Goal: Navigation & Orientation: Understand site structure

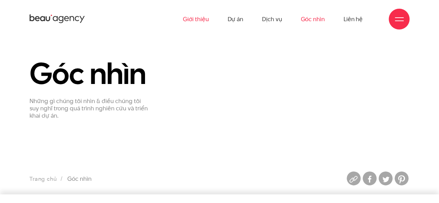
scroll to position [16, 0]
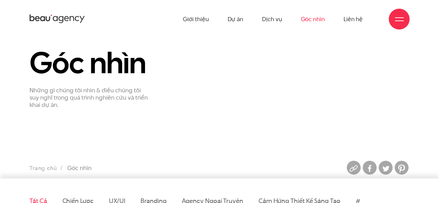
scroll to position [16, 0]
click at [277, 20] on link "Dịch vụ" at bounding box center [272, 19] width 20 height 38
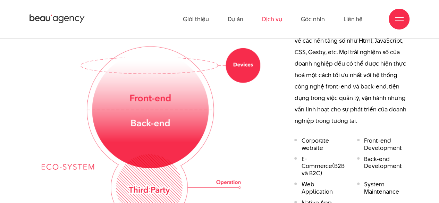
scroll to position [1025, 0]
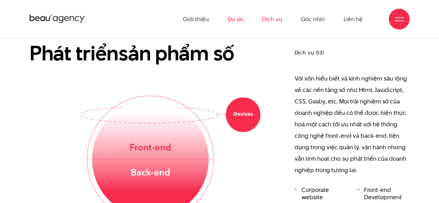
click at [237, 17] on link "Dự án" at bounding box center [235, 19] width 16 height 38
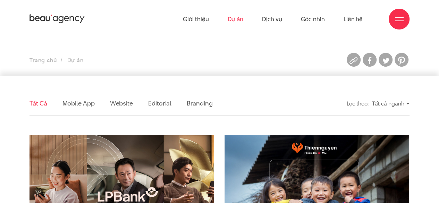
scroll to position [174, 0]
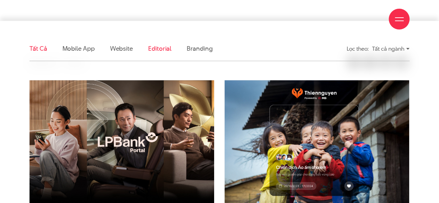
click at [153, 52] on link "Editorial" at bounding box center [159, 48] width 23 height 9
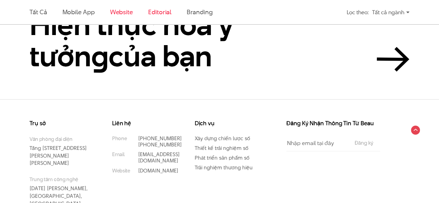
click at [127, 12] on link "Website" at bounding box center [121, 12] width 23 height 9
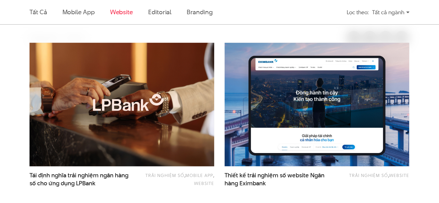
scroll to position [210, 0]
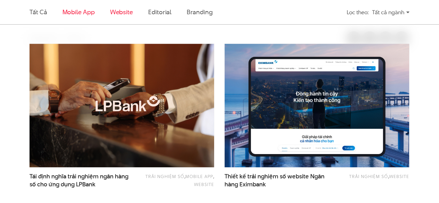
click at [84, 13] on link "Mobile app" at bounding box center [78, 12] width 32 height 9
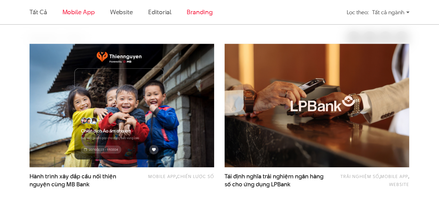
click at [193, 11] on link "Branding" at bounding box center [200, 12] width 26 height 9
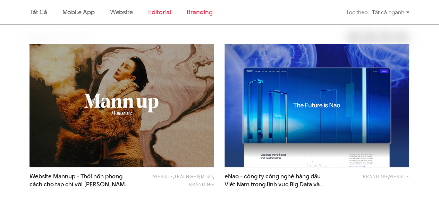
click at [160, 13] on link "Editorial" at bounding box center [159, 12] width 23 height 9
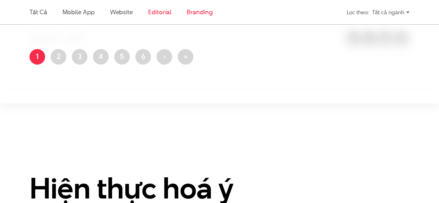
click at [191, 11] on link "Branding" at bounding box center [200, 12] width 26 height 9
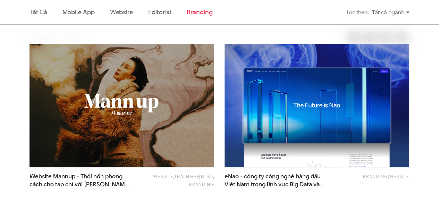
click at [88, 16] on li "Mobile app" at bounding box center [78, 12] width 32 height 24
click at [112, 13] on link "Website" at bounding box center [121, 12] width 23 height 9
